Goal: Transaction & Acquisition: Purchase product/service

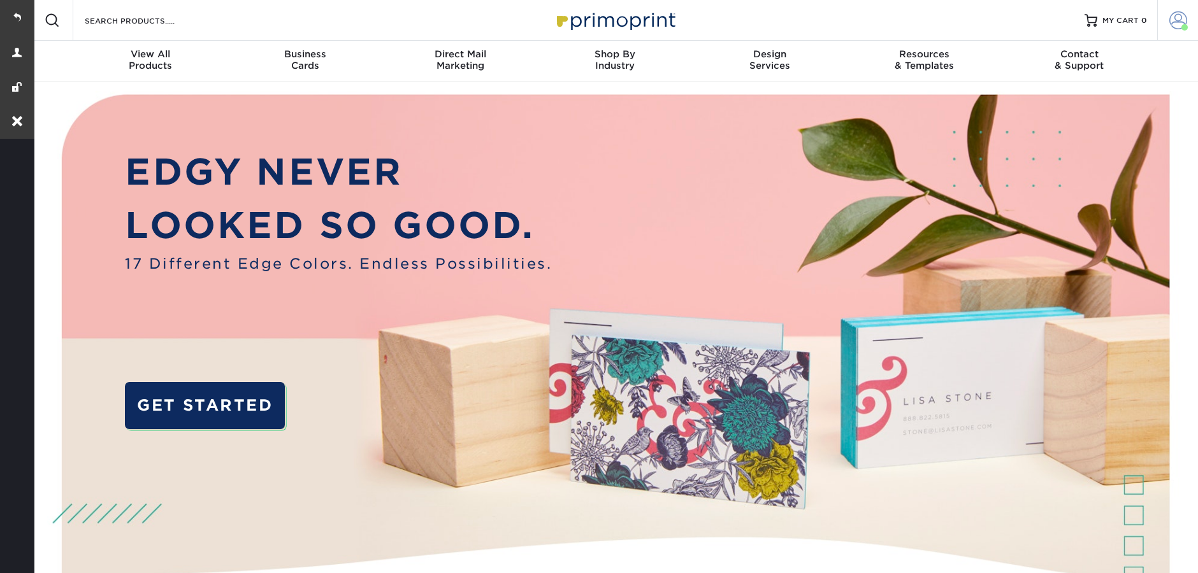
click at [1179, 18] on span at bounding box center [1178, 20] width 18 height 18
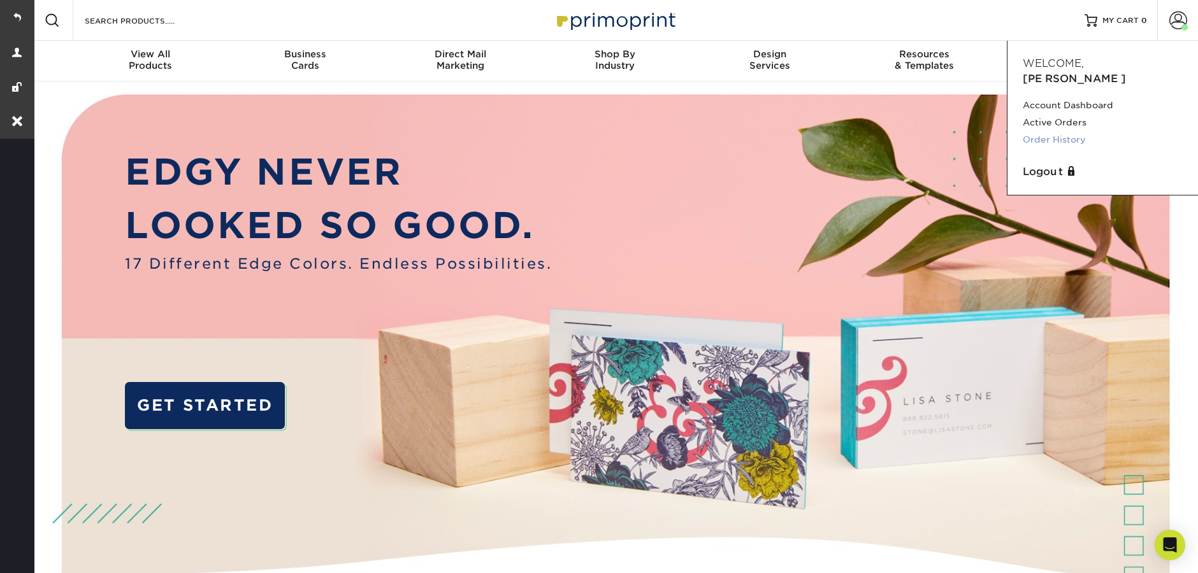
click at [1070, 131] on link "Order History" at bounding box center [1103, 139] width 160 height 17
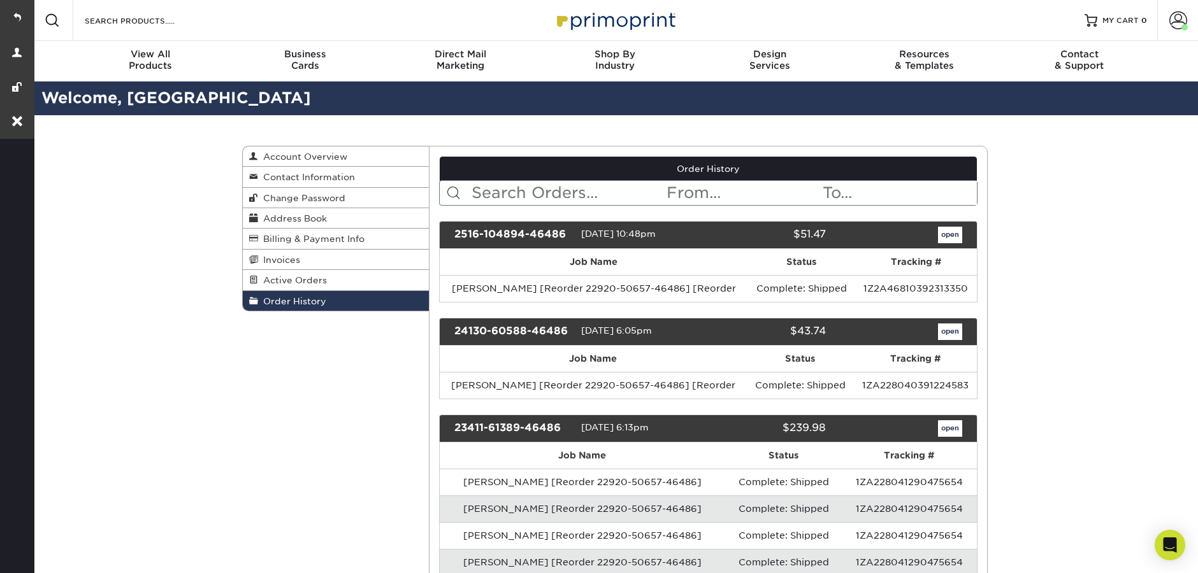
click at [615, 197] on input "text" at bounding box center [568, 193] width 196 height 24
paste input "21716-110032-46486"
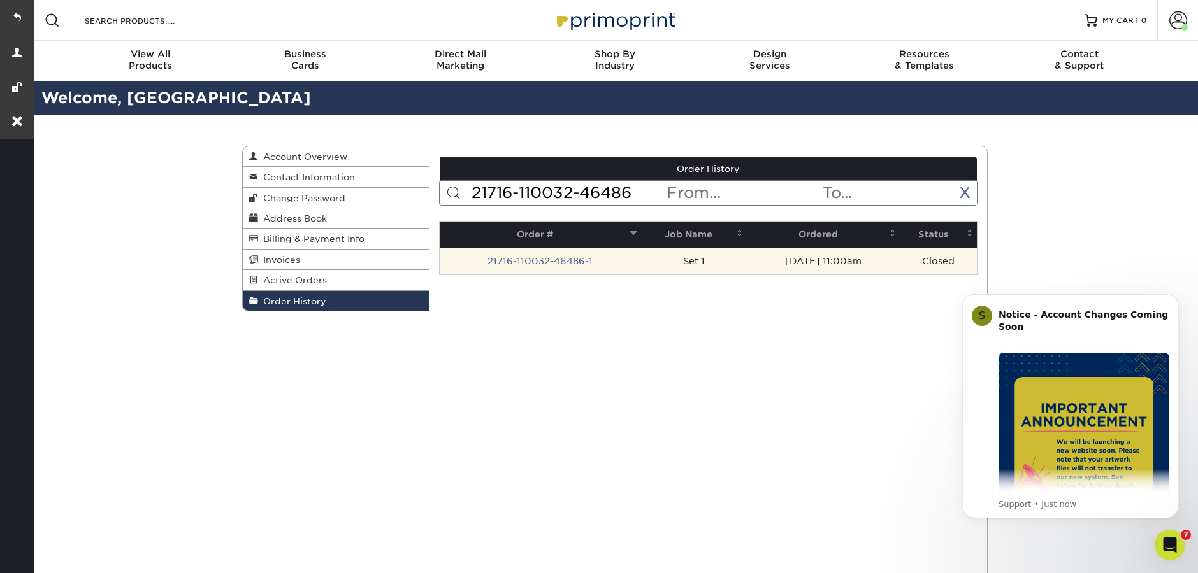
type input "21716-110032-46486"
click at [589, 258] on td "21716-110032-46486-1" at bounding box center [541, 261] width 202 height 27
click at [545, 258] on link "21716-110032-46486-1" at bounding box center [539, 261] width 105 height 10
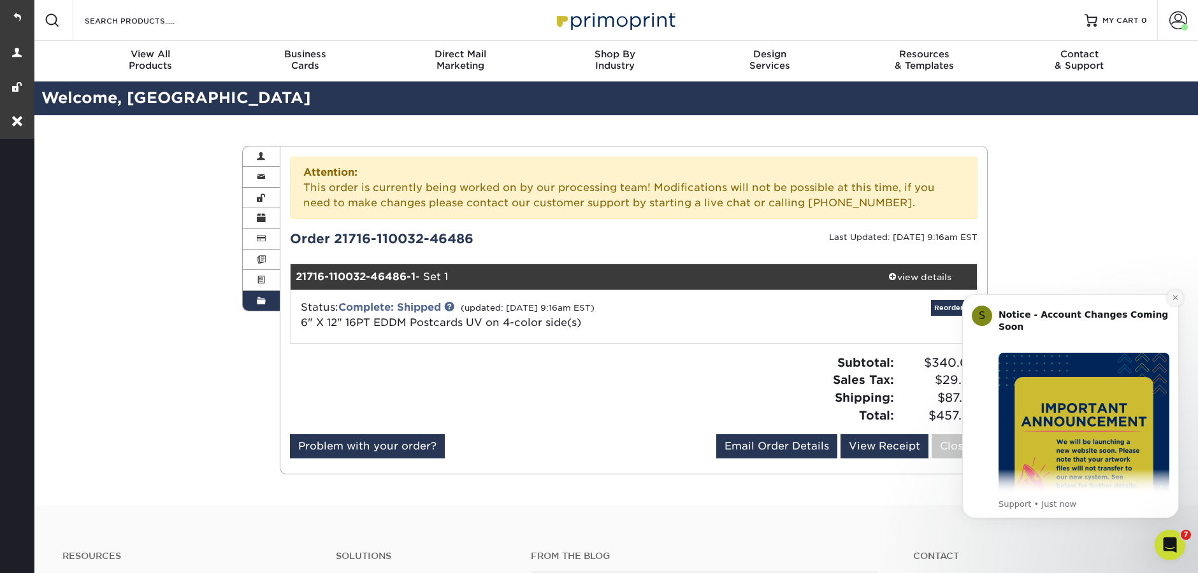
drag, startPoint x: 1171, startPoint y: 298, endPoint x: 2091, endPoint y: 569, distance: 959.8
click at [1171, 298] on button "Dismiss notification" at bounding box center [1175, 298] width 17 height 17
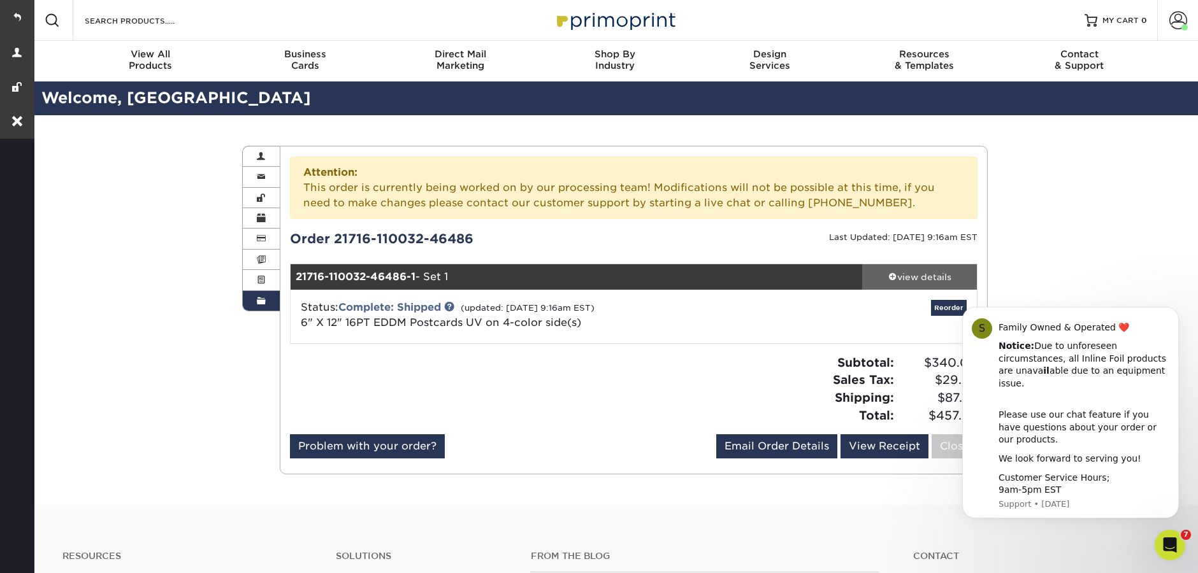
click at [930, 273] on div "view details" at bounding box center [919, 277] width 115 height 13
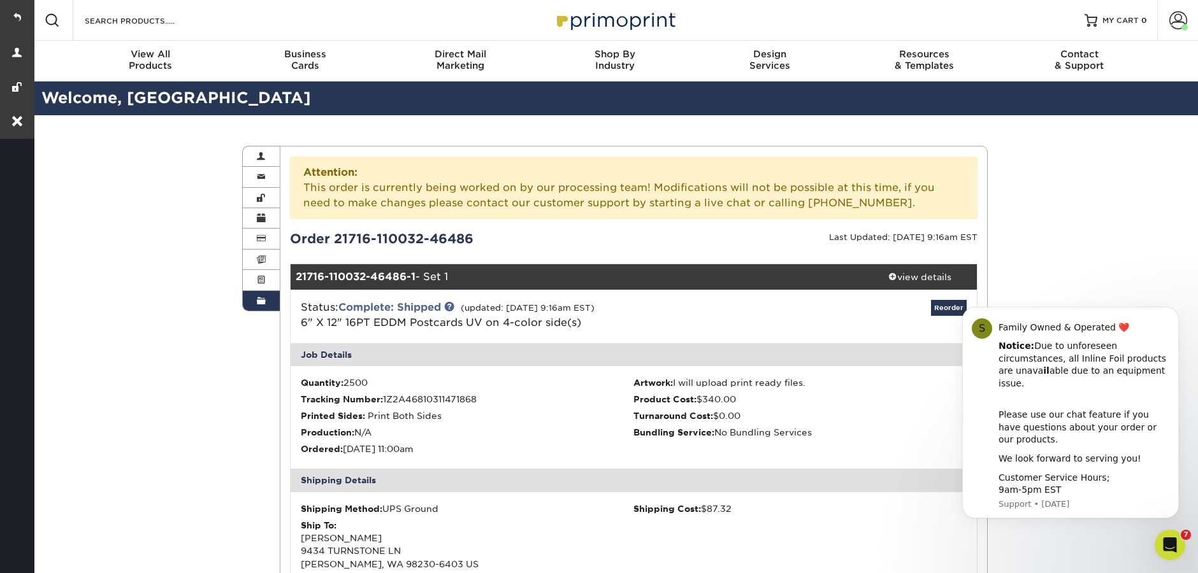
click at [953, 312] on body "S Family Owned & Operated ❤️ Notice: Due to unforeseen circumstances, all Inlin…" at bounding box center [1070, 419] width 245 height 229
click html "S Family Owned & Operated ❤️ Notice: Due to unforeseen circumstances, all Inlin…"
click at [1178, 314] on icon "Dismiss notification" at bounding box center [1175, 310] width 7 height 7
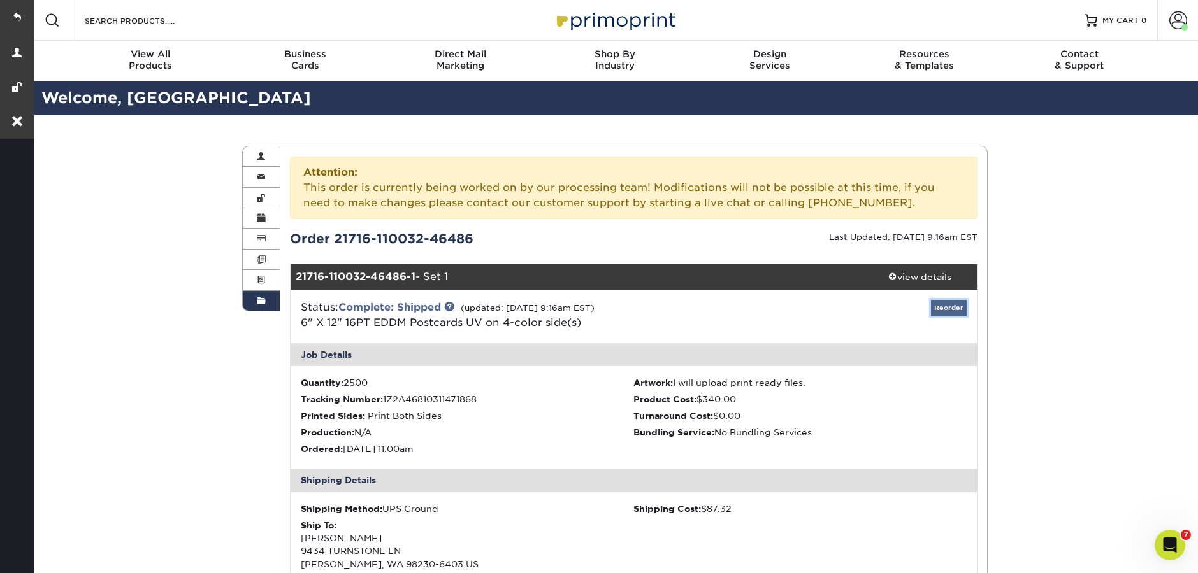
click at [953, 305] on link "Reorder" at bounding box center [949, 308] width 36 height 16
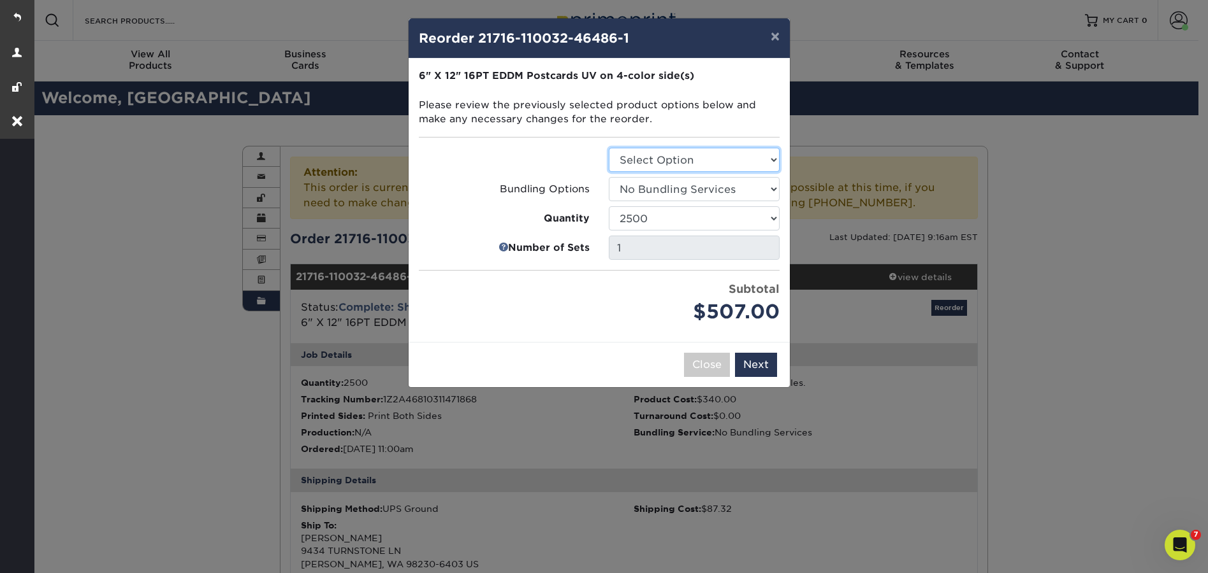
click at [707, 157] on select "Select Option Postcards" at bounding box center [694, 160] width 171 height 24
select select "9b7272e0-d6c8-4c3c-8e97-d3a1bcdab858"
click at [609, 148] on select "Select Option Postcards" at bounding box center [694, 160] width 171 height 24
click at [765, 363] on button "Next" at bounding box center [756, 365] width 42 height 24
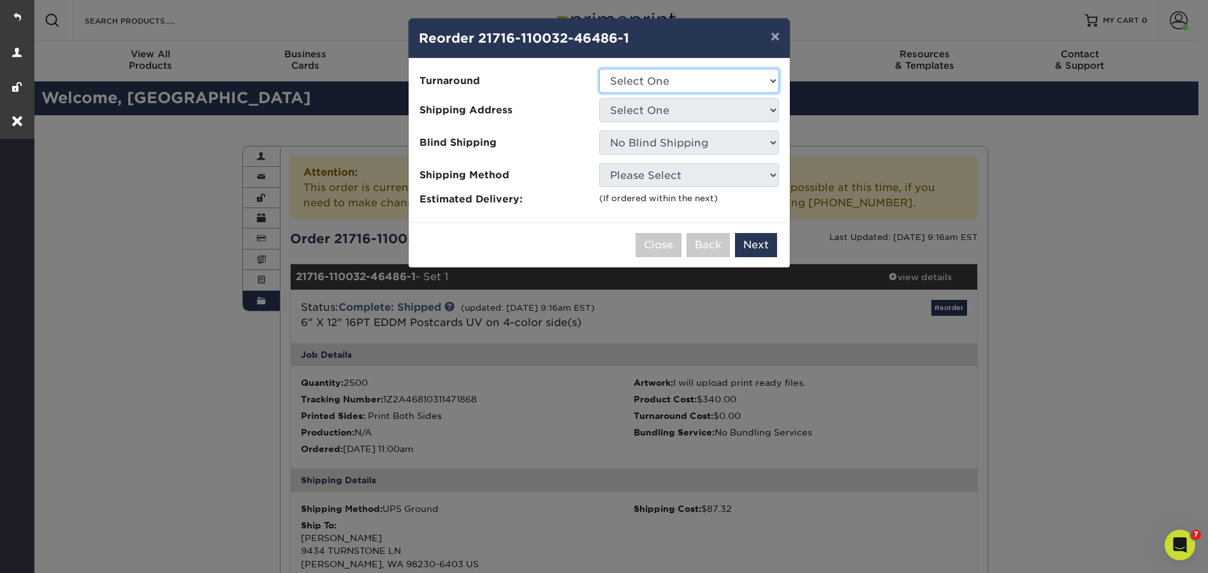
click at [680, 84] on select "Select One 2-4 Business Days 2 Day Next Business Day" at bounding box center [689, 81] width 180 height 24
select select "271b40d3-dfe5-40b5-8a94-87db4e15731c"
click at [599, 69] on select "Select One 2-4 Business Days 2 Day Next Business Day" at bounding box center [689, 81] width 180 height 24
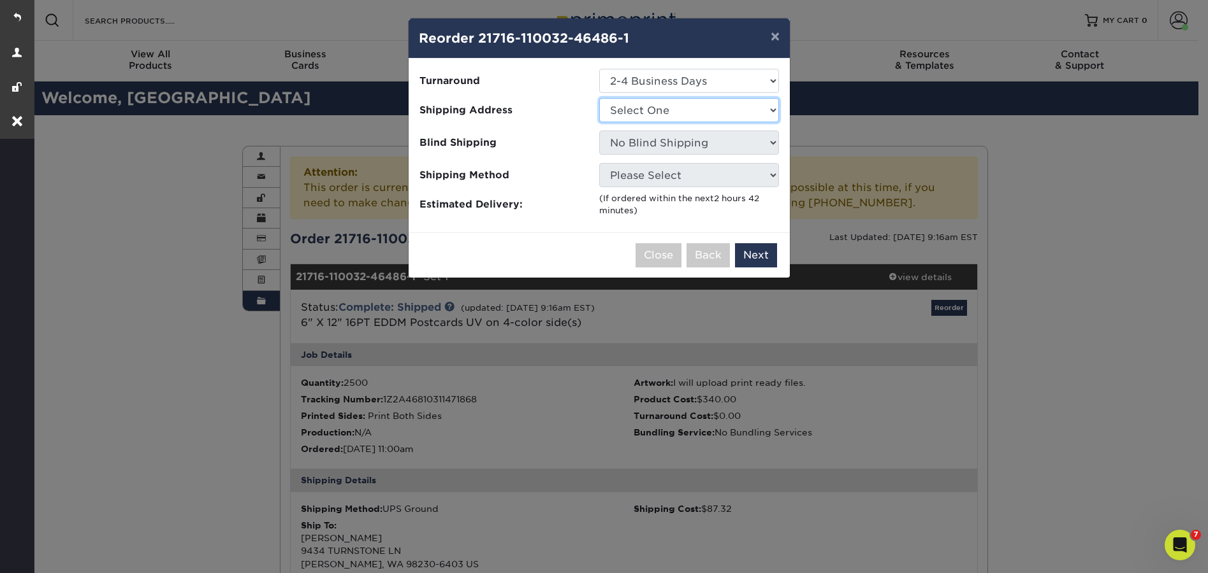
click at [660, 114] on select "Select One 9434 Turnstone Lane Lorraine's Window Coverings" at bounding box center [689, 110] width 180 height 24
select select "215044"
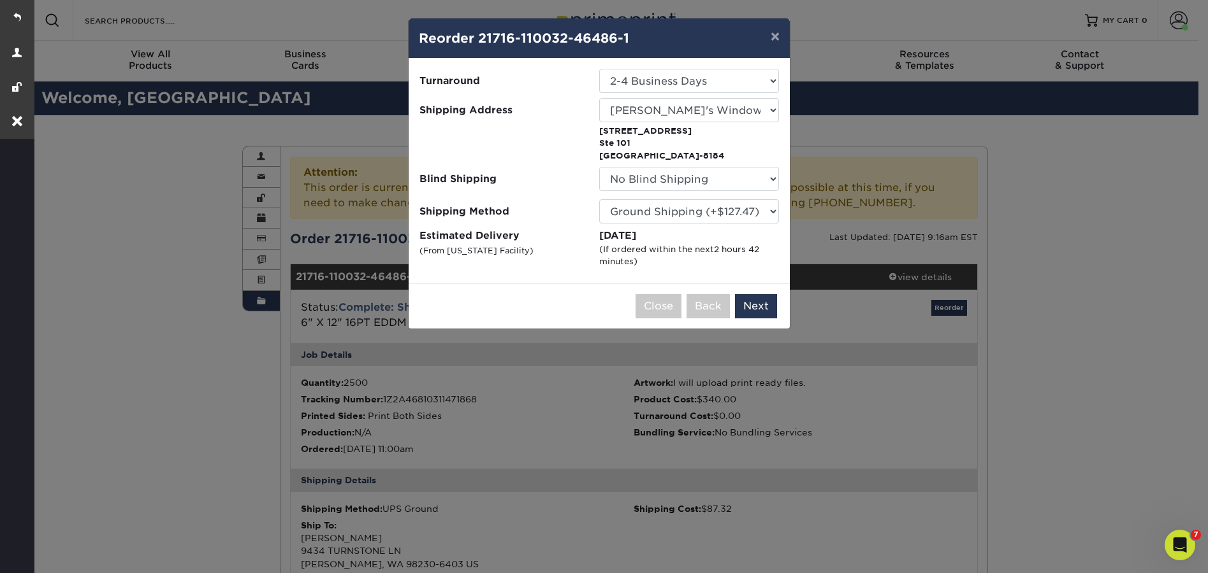
click at [1030, 245] on div "× Reorder 21716-110032-46486-1 Please select all options to continue. Only quan…" at bounding box center [604, 286] width 1208 height 573
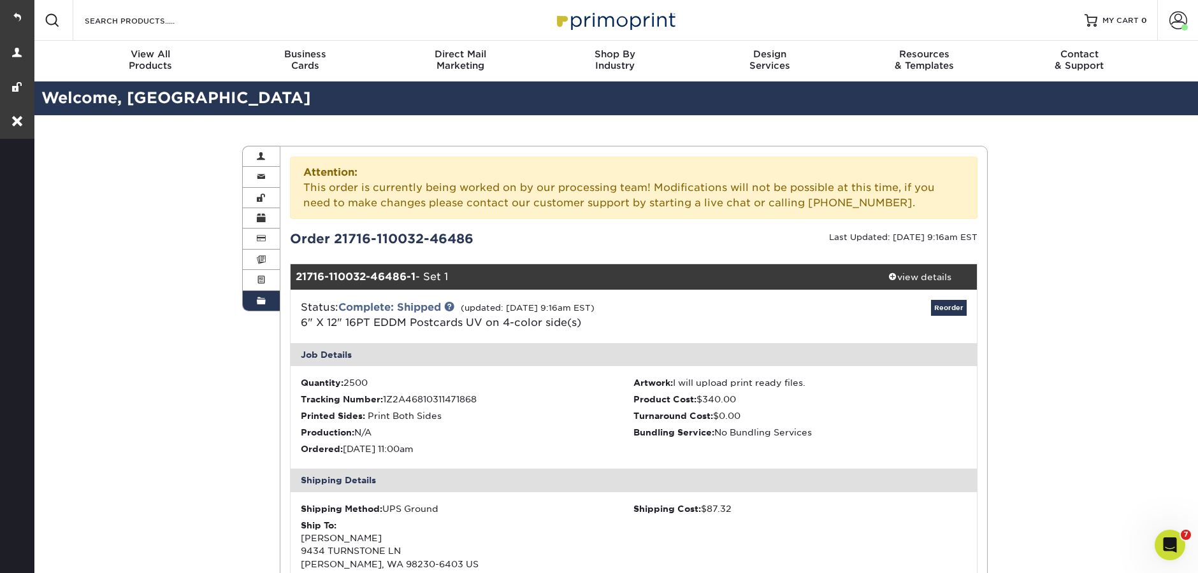
scroll to position [554, 0]
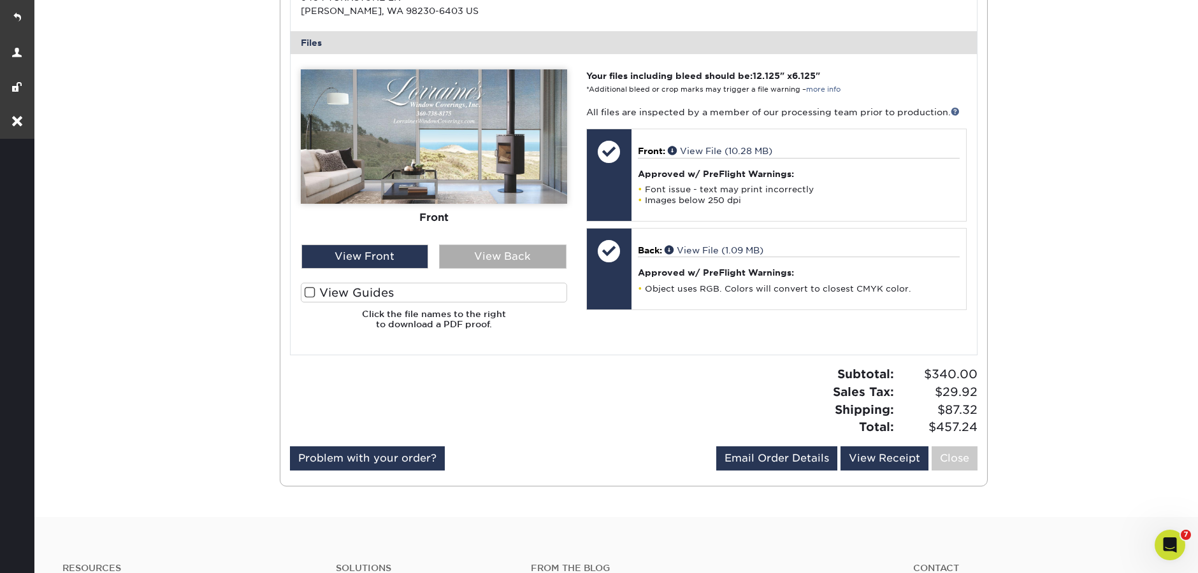
click at [468, 263] on div "View Back" at bounding box center [502, 257] width 127 height 24
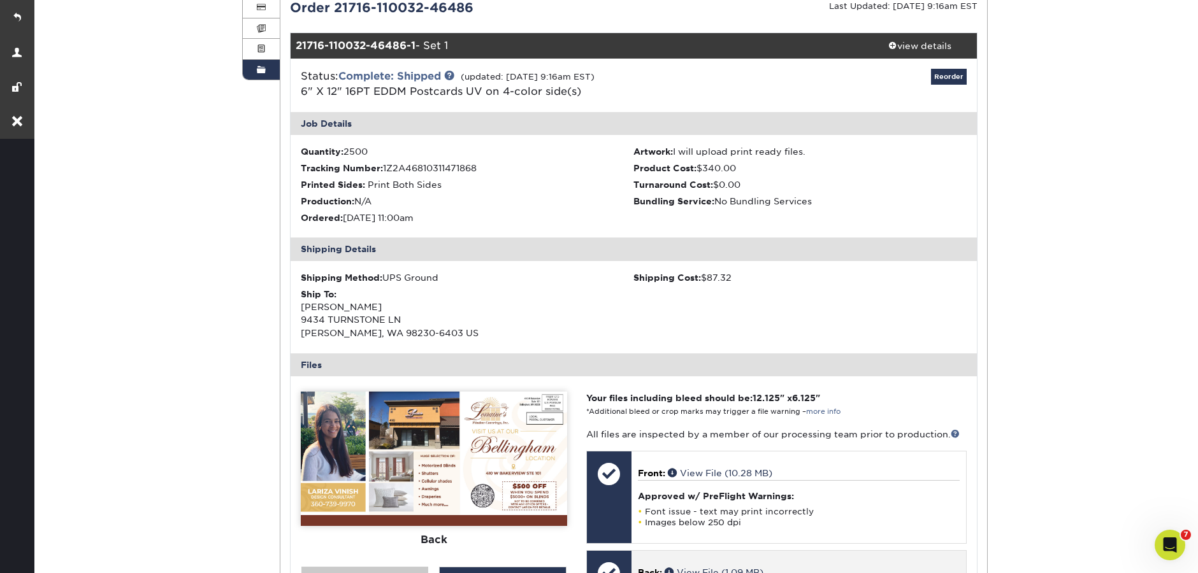
scroll to position [229, 0]
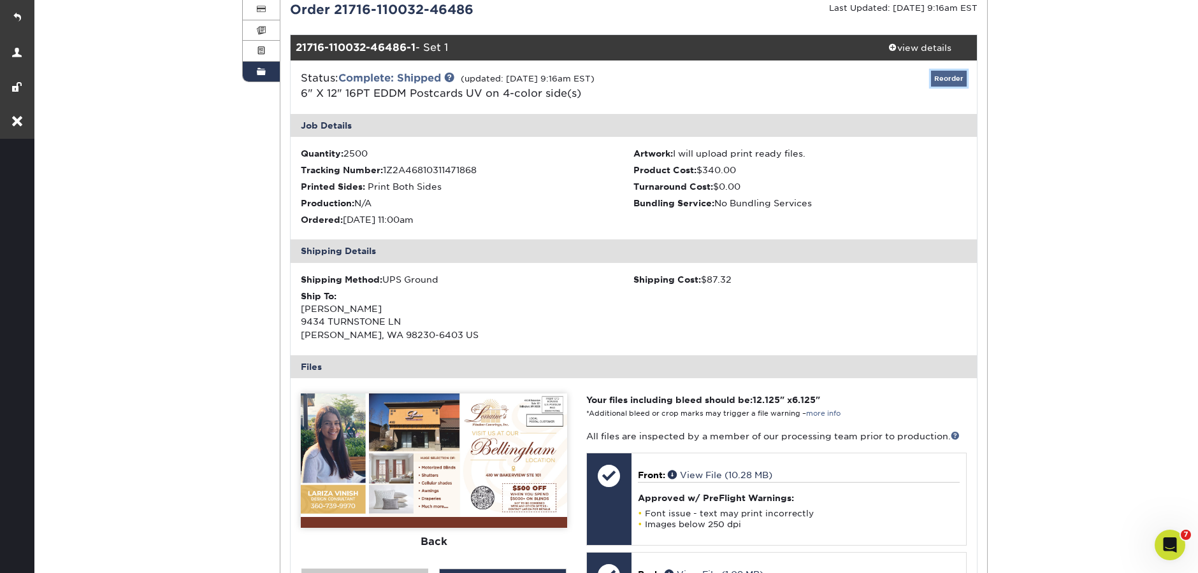
click at [956, 82] on link "Reorder" at bounding box center [949, 79] width 36 height 16
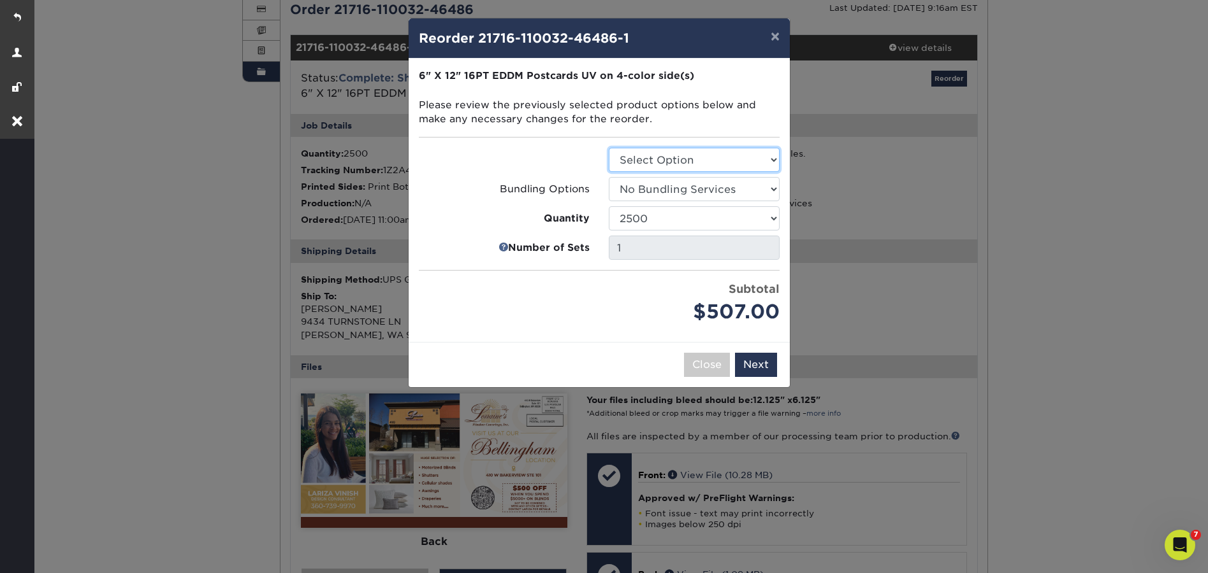
click at [720, 162] on select "Select Option Postcards" at bounding box center [694, 160] width 171 height 24
select select "9b7272e0-d6c8-4c3c-8e97-d3a1bcdab858"
click at [609, 148] on select "Select Option Postcards" at bounding box center [694, 160] width 171 height 24
click at [770, 369] on button "Next" at bounding box center [756, 365] width 42 height 24
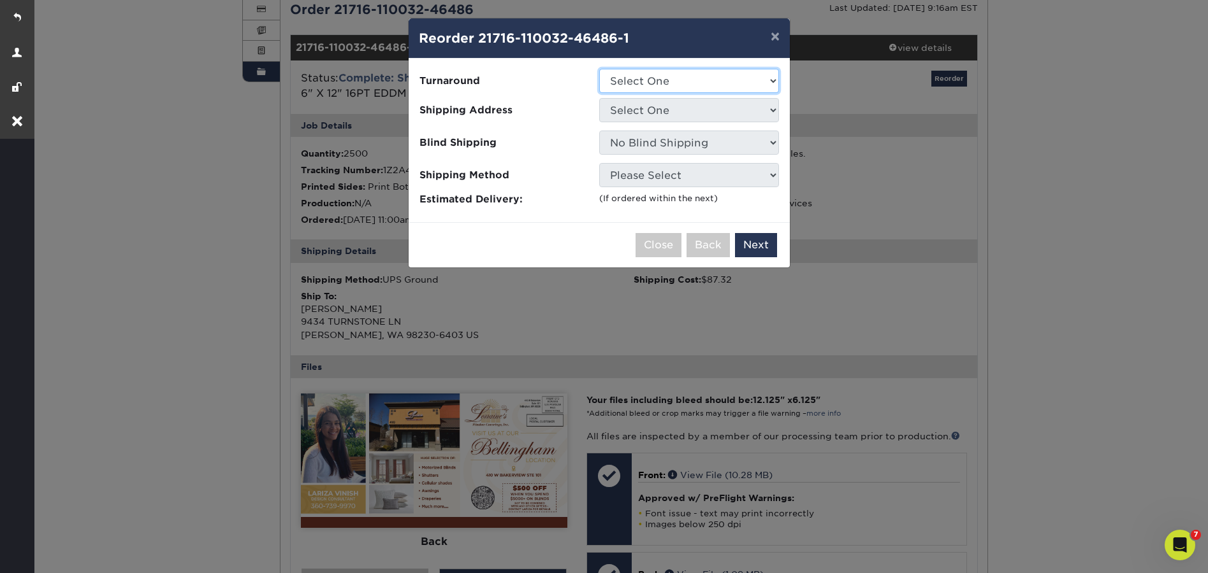
click at [679, 76] on select "Select One 2-4 Business Days 2 Day Next Business Day" at bounding box center [689, 81] width 180 height 24
select select "271b40d3-dfe5-40b5-8a94-87db4e15731c"
click at [599, 69] on select "Select One 2-4 Business Days 2 Day Next Business Day" at bounding box center [689, 81] width 180 height 24
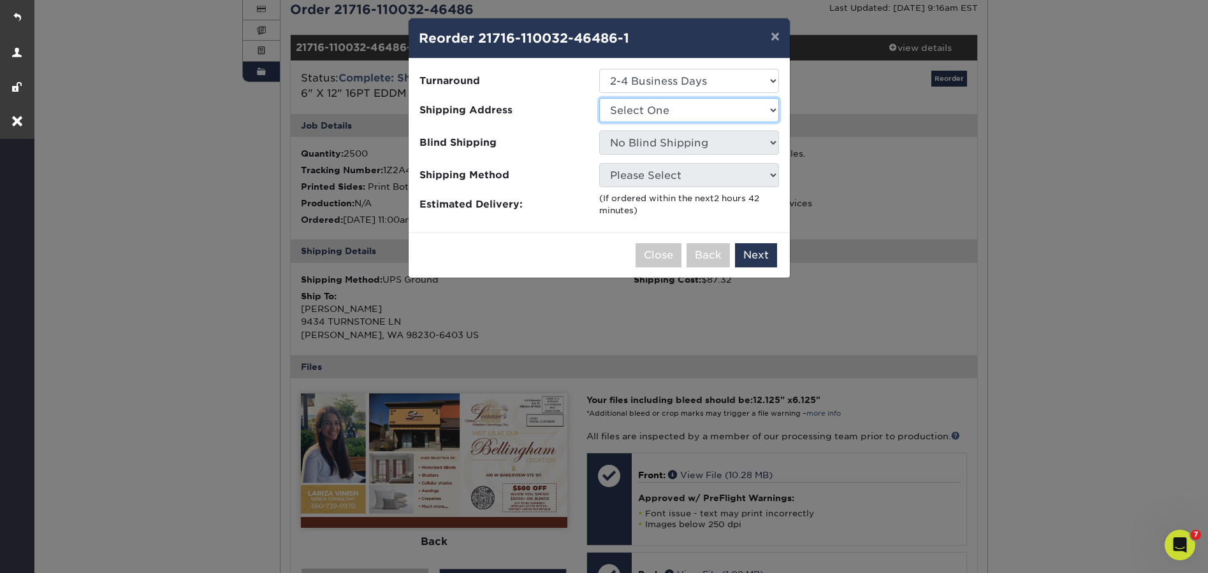
click at [673, 114] on select "Select One 9434 Turnstone Lane Lorraine's Window Coverings" at bounding box center [689, 110] width 180 height 24
select select "215068"
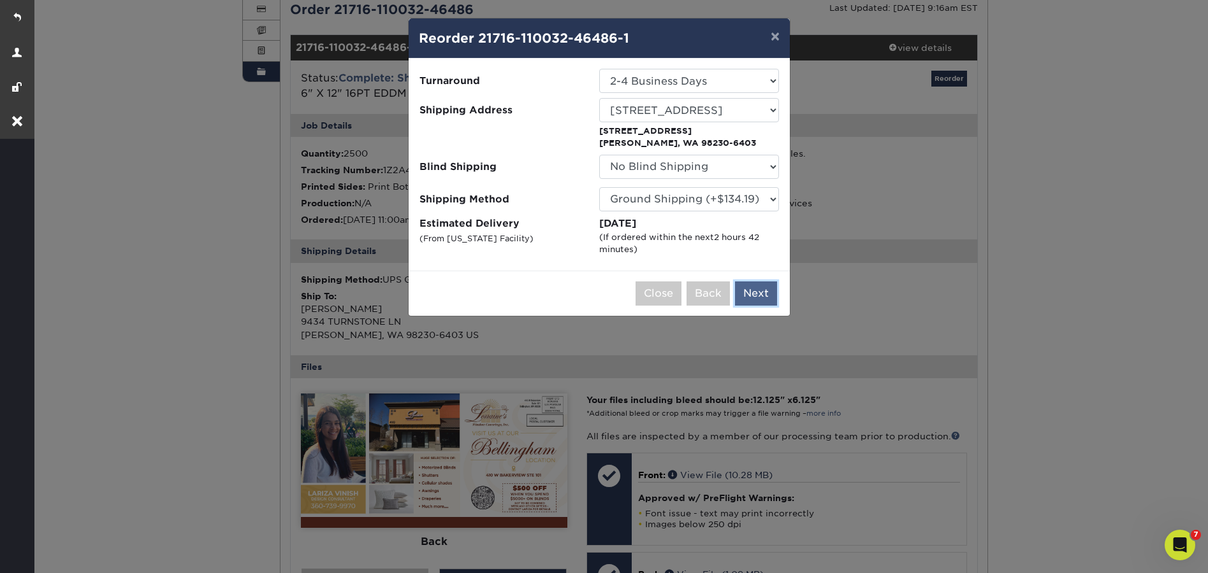
click at [766, 294] on button "Next" at bounding box center [756, 294] width 42 height 24
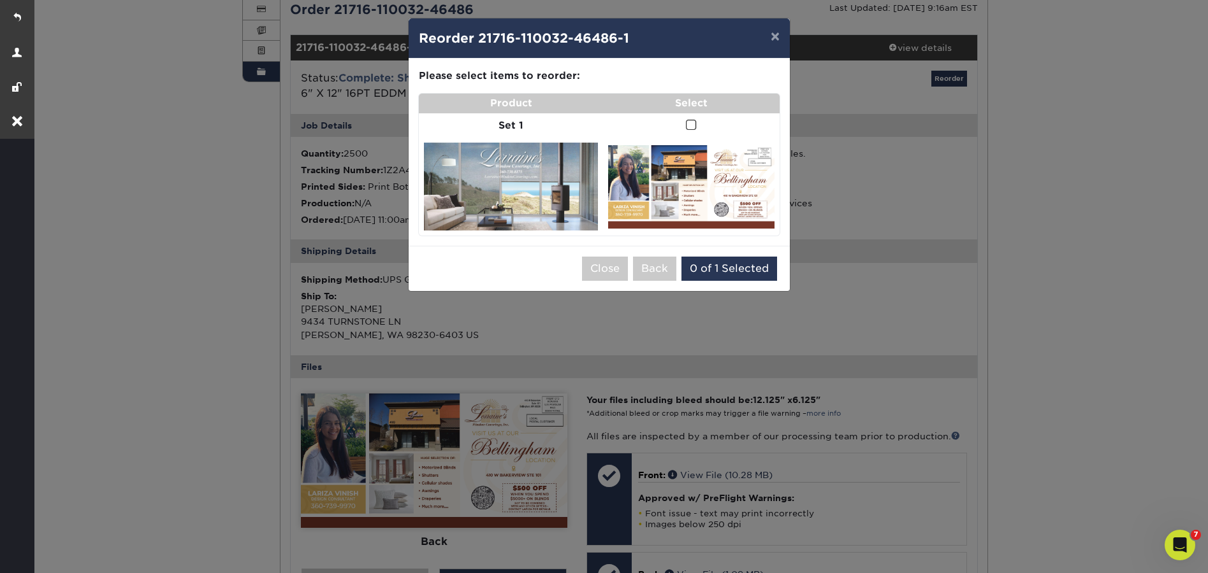
click at [696, 127] on td at bounding box center [691, 125] width 177 height 25
click at [692, 126] on span at bounding box center [691, 125] width 11 height 12
click at [0, 0] on input "checkbox" at bounding box center [0, 0] width 0 height 0
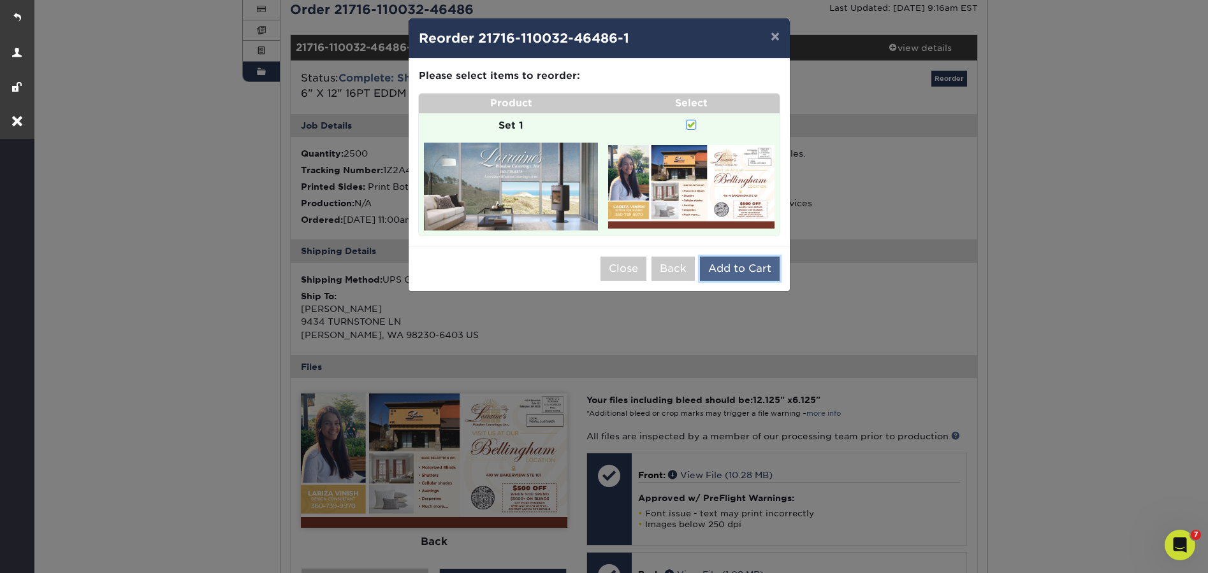
click at [737, 271] on button "Add to Cart" at bounding box center [740, 269] width 80 height 24
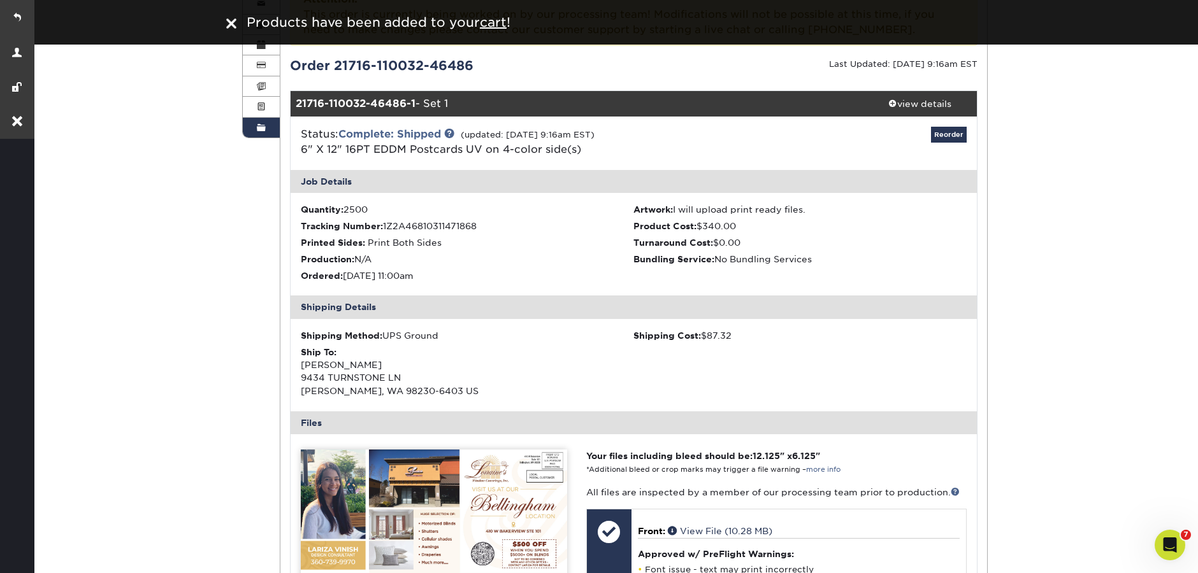
scroll to position [0, 0]
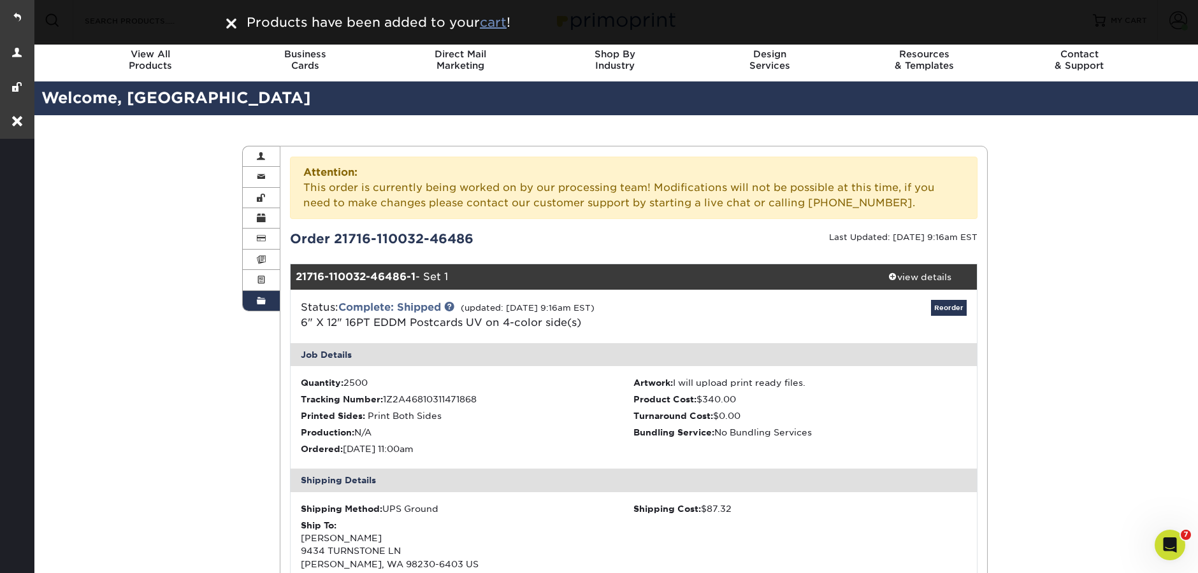
click at [496, 25] on u "cart" at bounding box center [493, 22] width 27 height 15
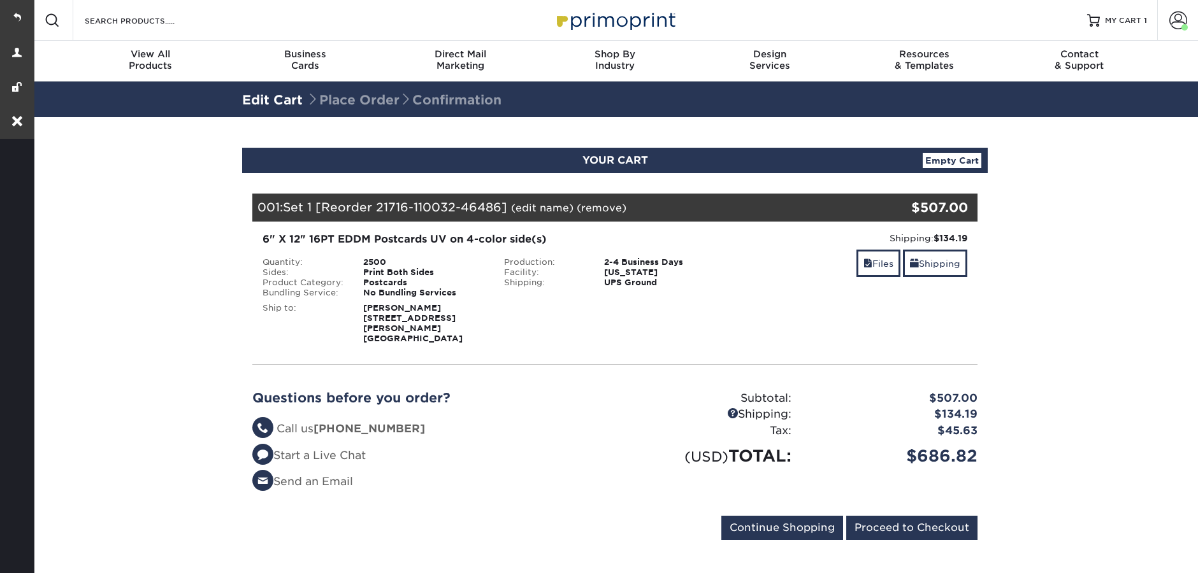
click at [551, 203] on link "(edit name)" at bounding box center [542, 208] width 62 height 12
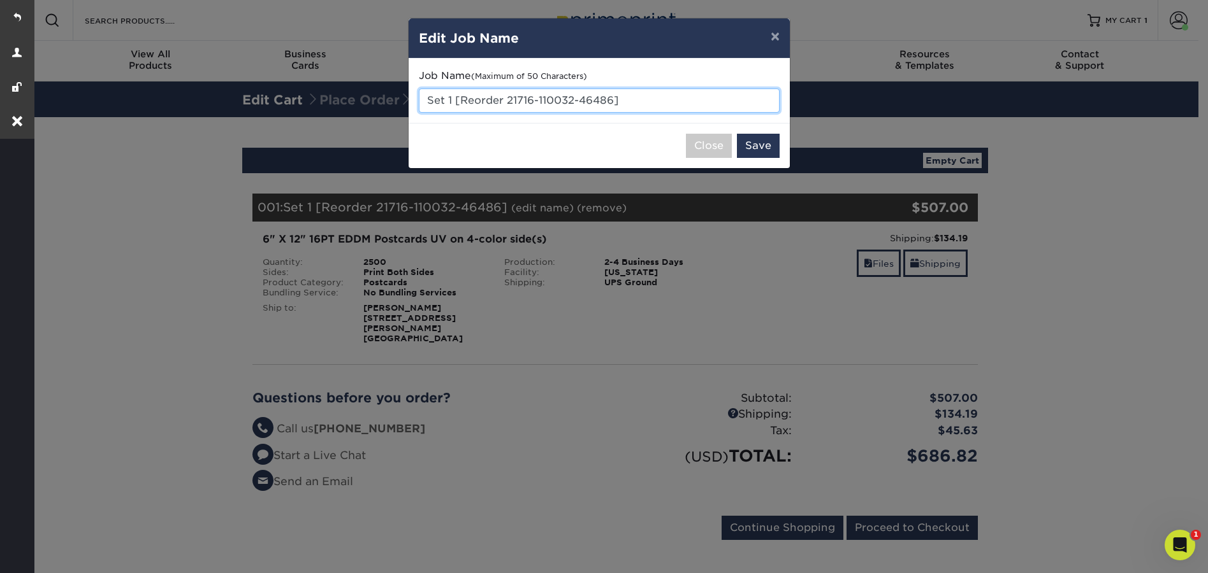
drag, startPoint x: 604, startPoint y: 103, endPoint x: 424, endPoint y: 99, distance: 180.4
click at [424, 99] on input "Set 1 [Reorder 21716-110032-46486]" at bounding box center [599, 101] width 361 height 24
type input "Postcards"
click at [762, 150] on button "Save" at bounding box center [758, 146] width 43 height 24
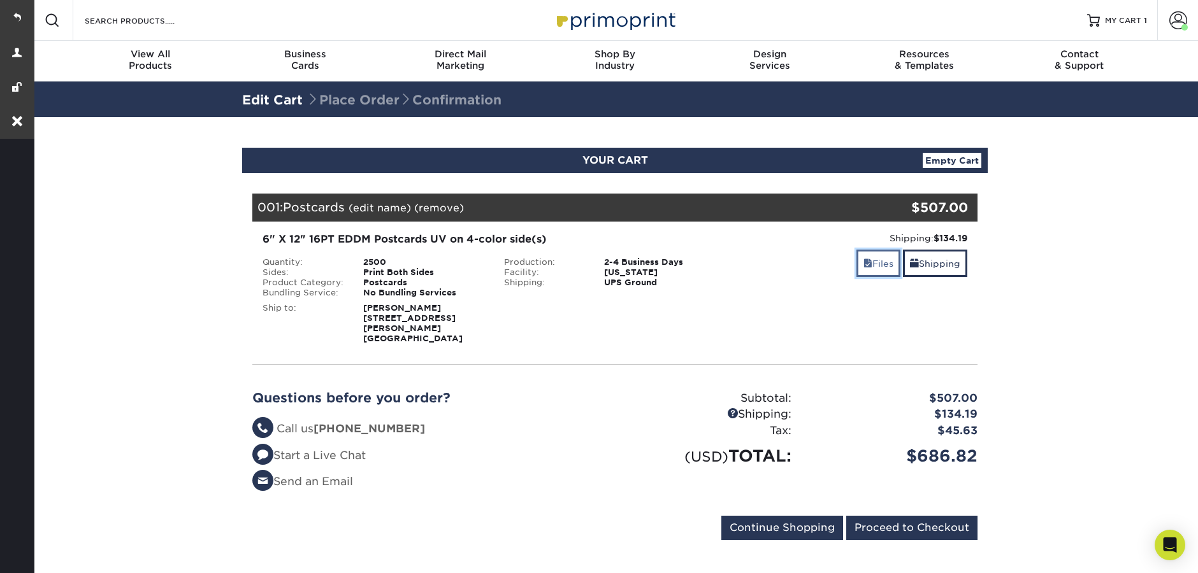
click at [874, 266] on link "Files" at bounding box center [878, 263] width 44 height 27
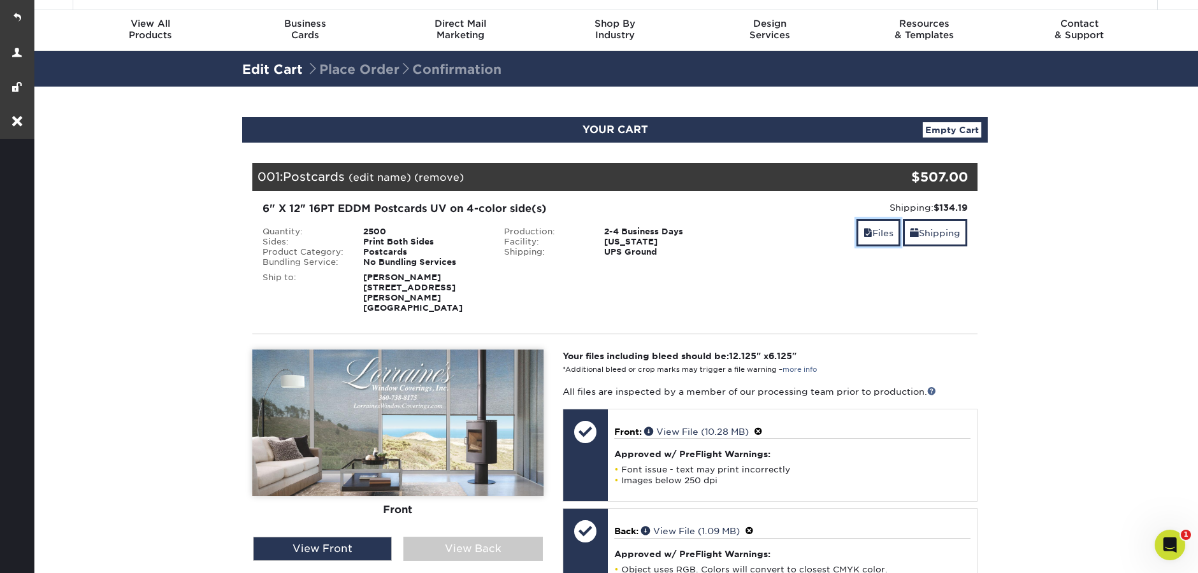
scroll to position [217, 0]
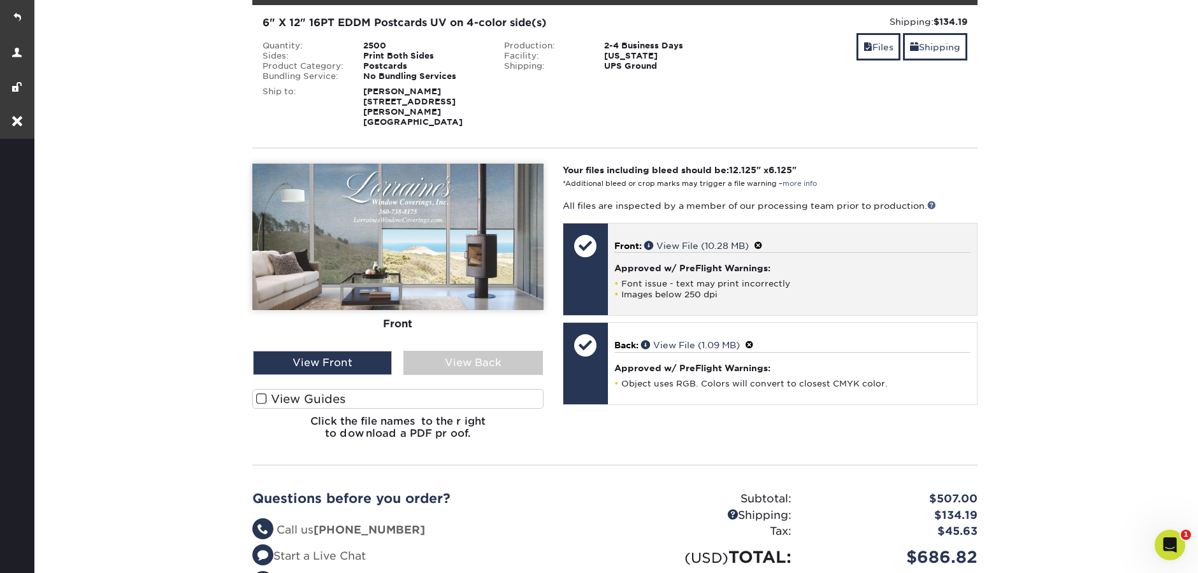
click at [763, 241] on span at bounding box center [758, 246] width 9 height 10
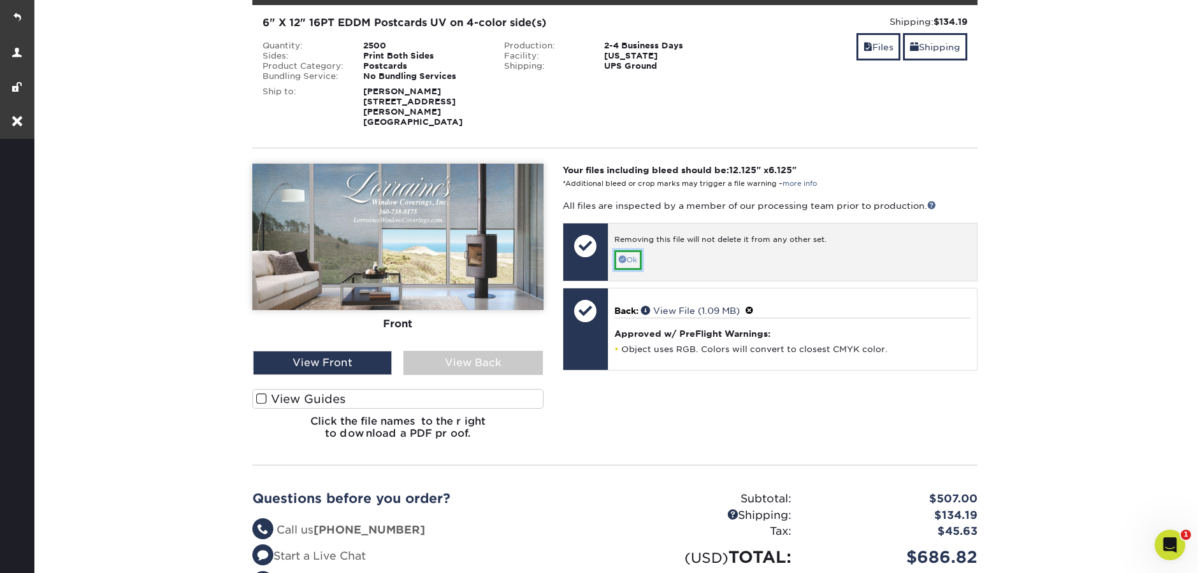
drag, startPoint x: 634, startPoint y: 253, endPoint x: 674, endPoint y: 263, distance: 41.4
click at [634, 253] on link "Ok" at bounding box center [627, 260] width 27 height 20
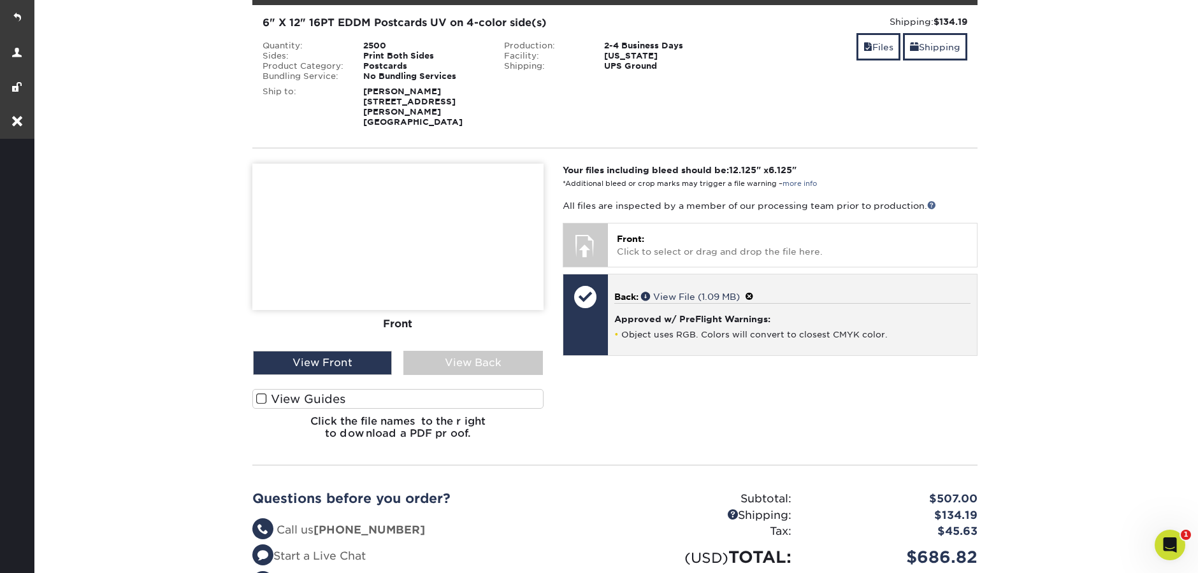
click at [754, 292] on span at bounding box center [749, 297] width 9 height 10
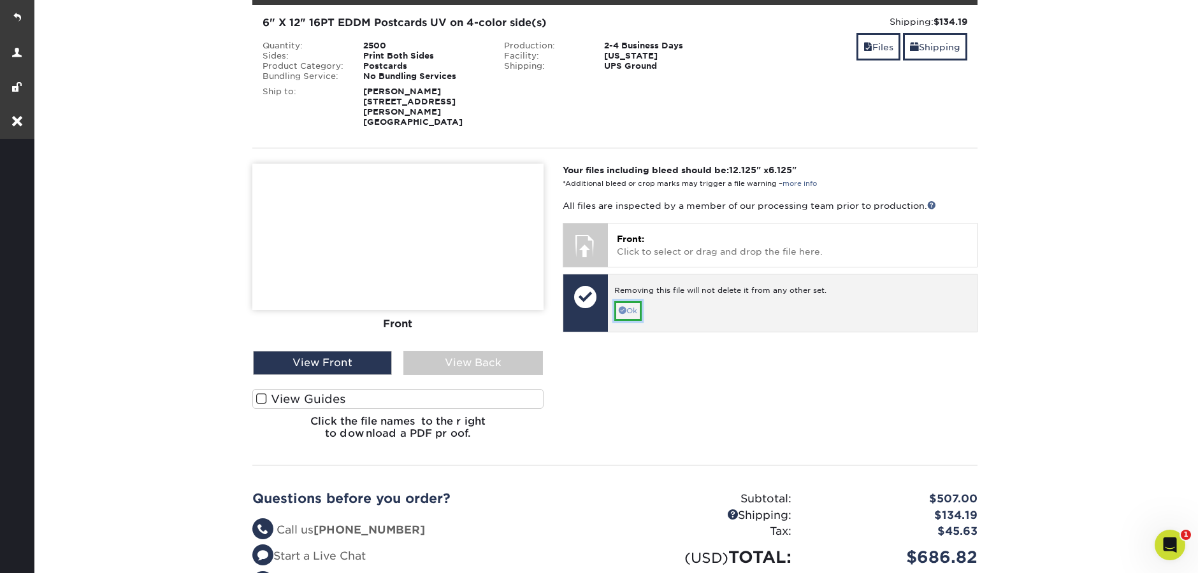
click at [633, 301] on link "Ok" at bounding box center [627, 311] width 27 height 20
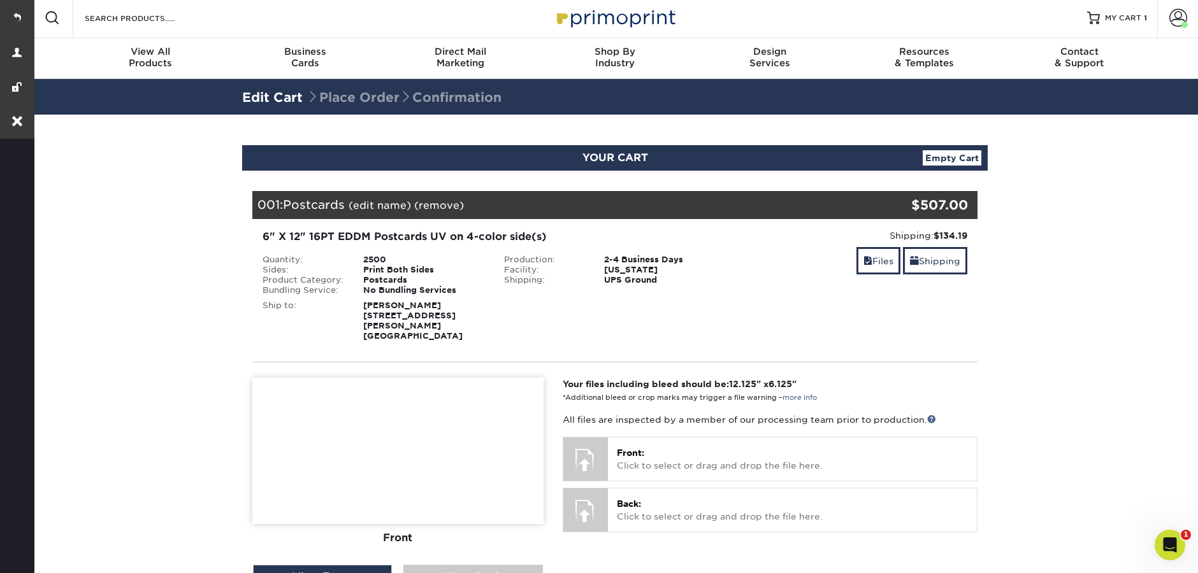
scroll to position [0, 0]
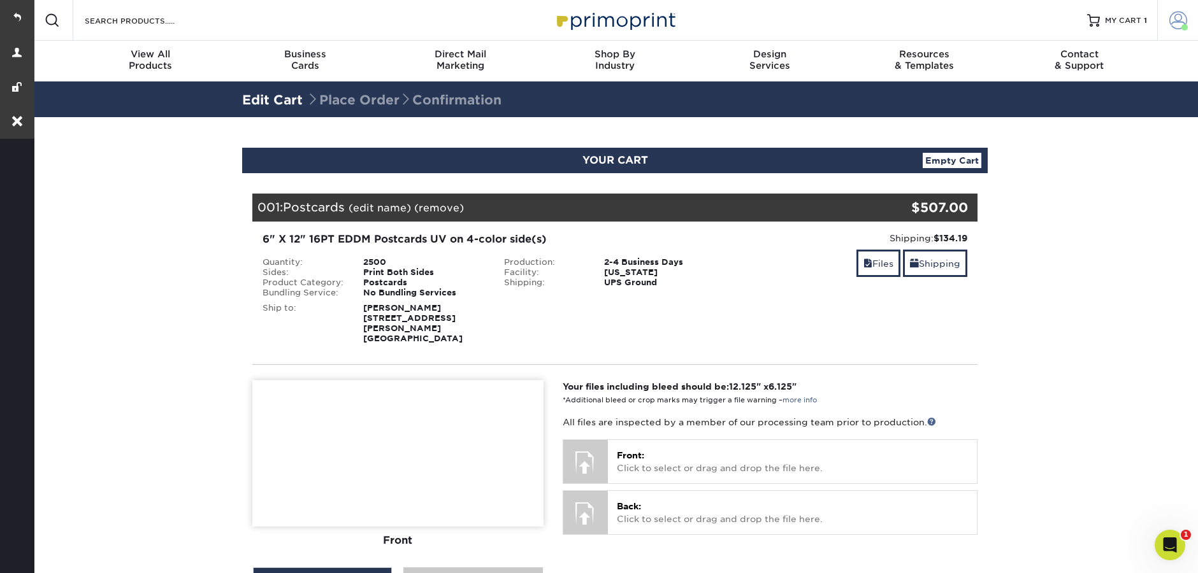
click at [1170, 26] on span at bounding box center [1178, 20] width 18 height 18
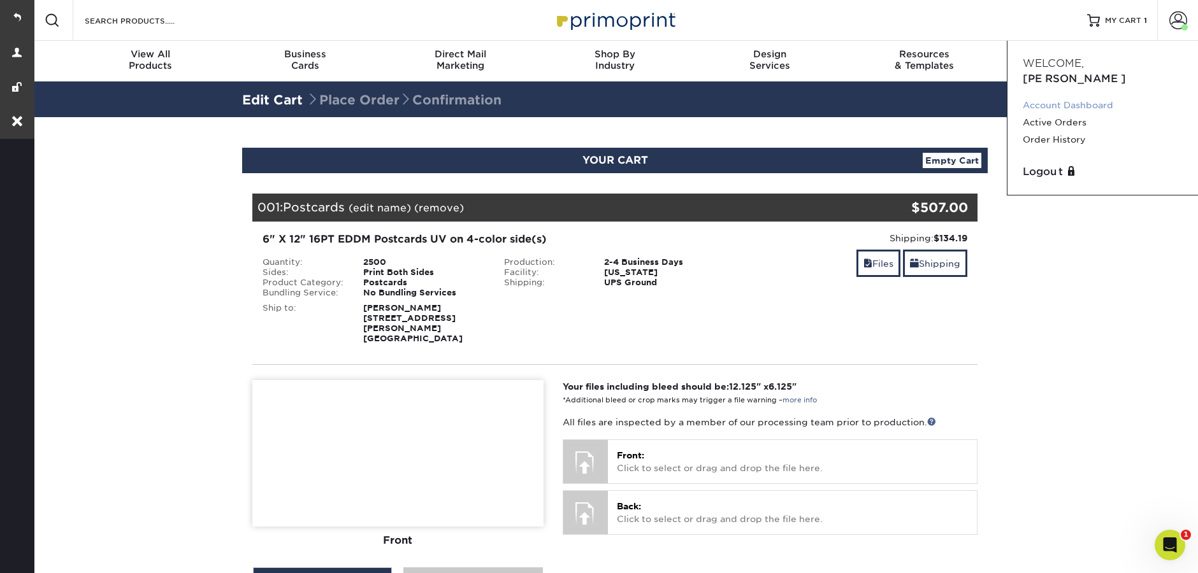
click at [1083, 97] on link "Account Dashboard" at bounding box center [1103, 105] width 160 height 17
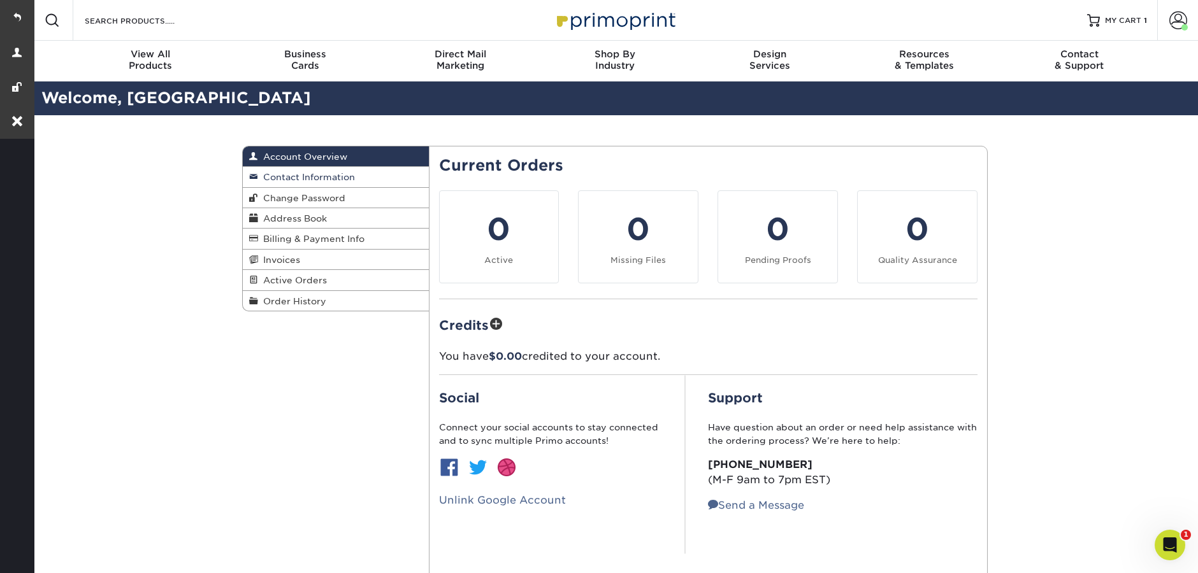
click at [317, 178] on span "Contact Information" at bounding box center [306, 177] width 97 height 10
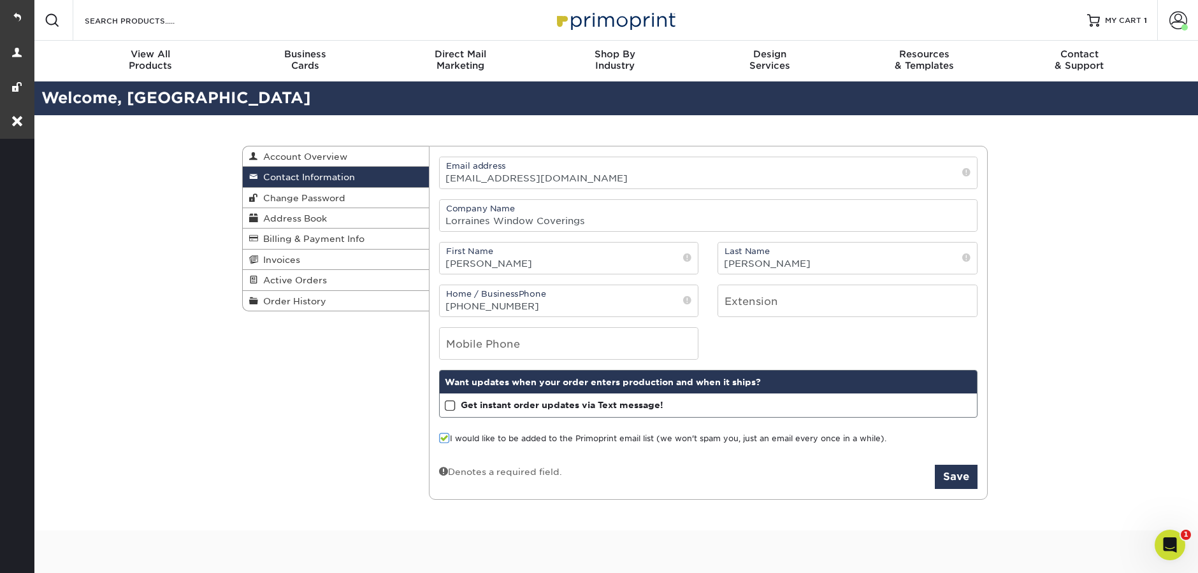
click at [1150, 27] on div "Resources Menu Search Products Account Welcome, Lorraine Account Dashboard Acti…" at bounding box center [615, 20] width 1166 height 41
click at [1126, 17] on span "MY CART" at bounding box center [1123, 20] width 36 height 11
